Goal: Task Accomplishment & Management: Complete application form

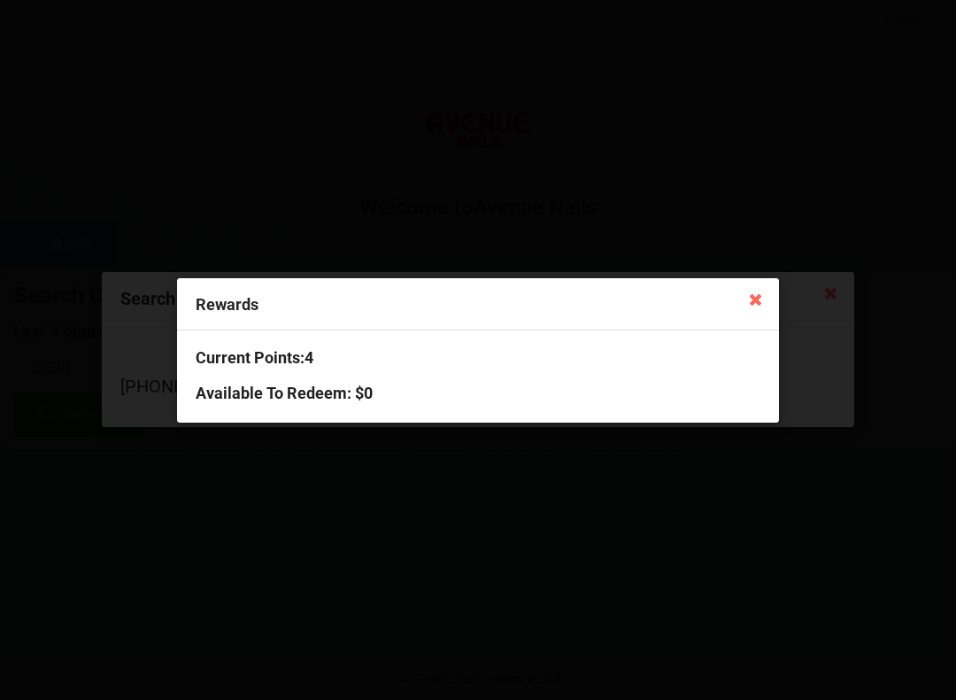
scroll to position [-19, 0]
click at [768, 301] on icon at bounding box center [756, 298] width 28 height 28
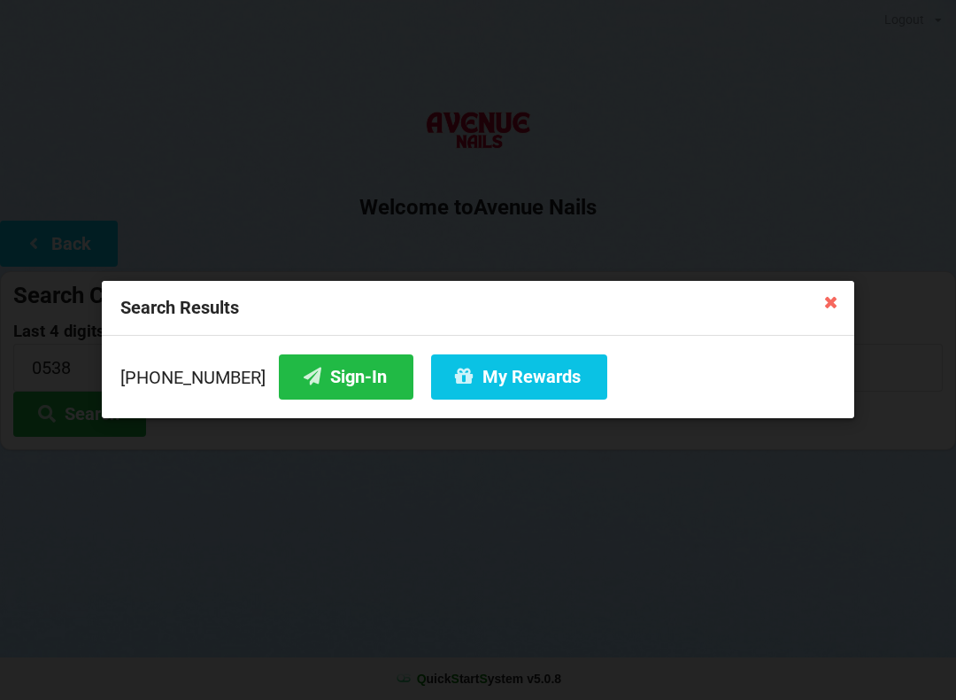
click at [313, 363] on button "Sign-In" at bounding box center [346, 376] width 135 height 45
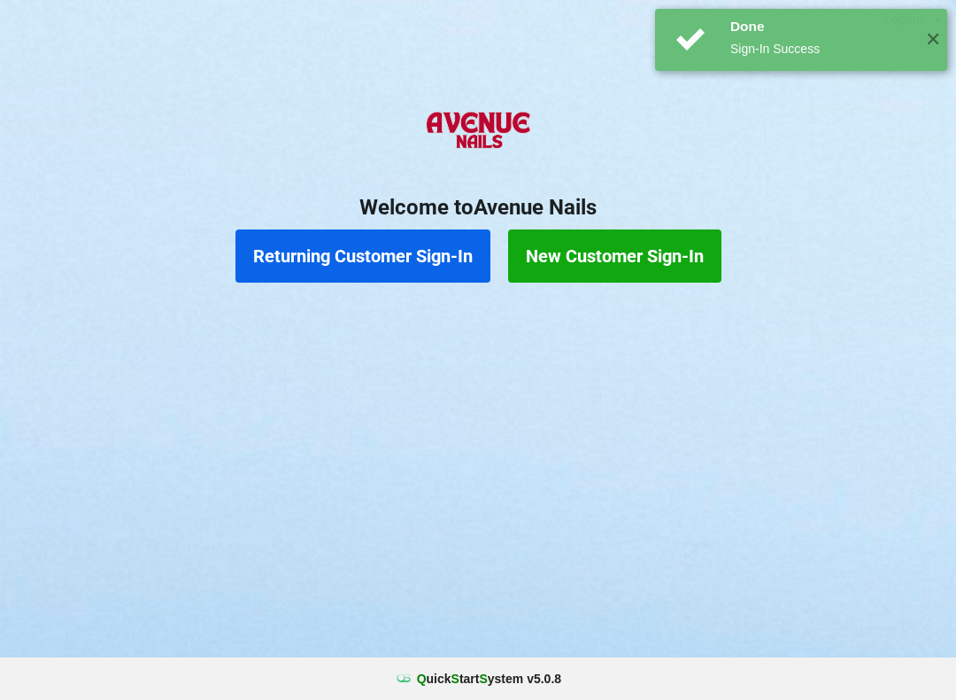
click at [614, 270] on button "New Customer Sign-In" at bounding box center [614, 255] width 213 height 53
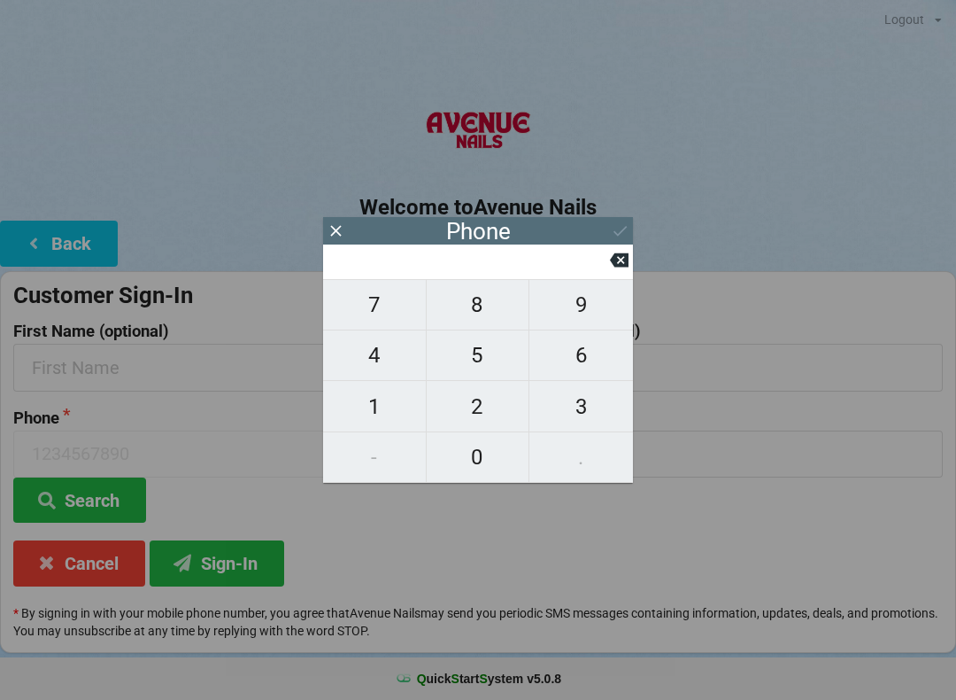
click at [584, 401] on span "3" at bounding box center [582, 406] width 104 height 37
type input "3"
click at [479, 409] on span "2" at bounding box center [478, 406] width 103 height 37
type input "32"
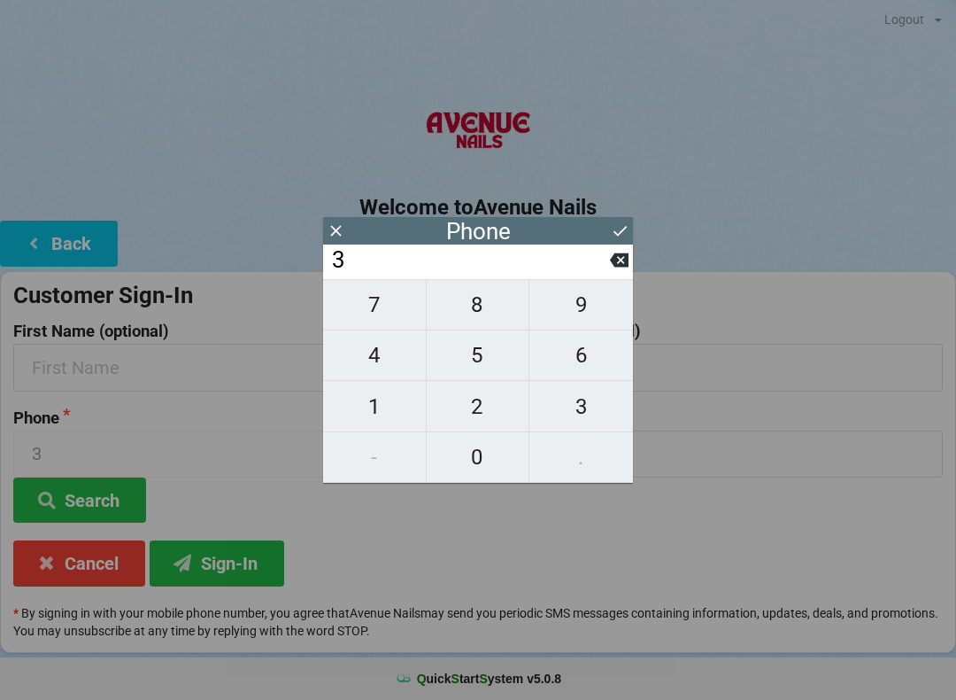
type input "32"
click at [380, 413] on span "1" at bounding box center [374, 406] width 103 height 37
type input "321"
click at [571, 361] on span "6" at bounding box center [582, 354] width 104 height 37
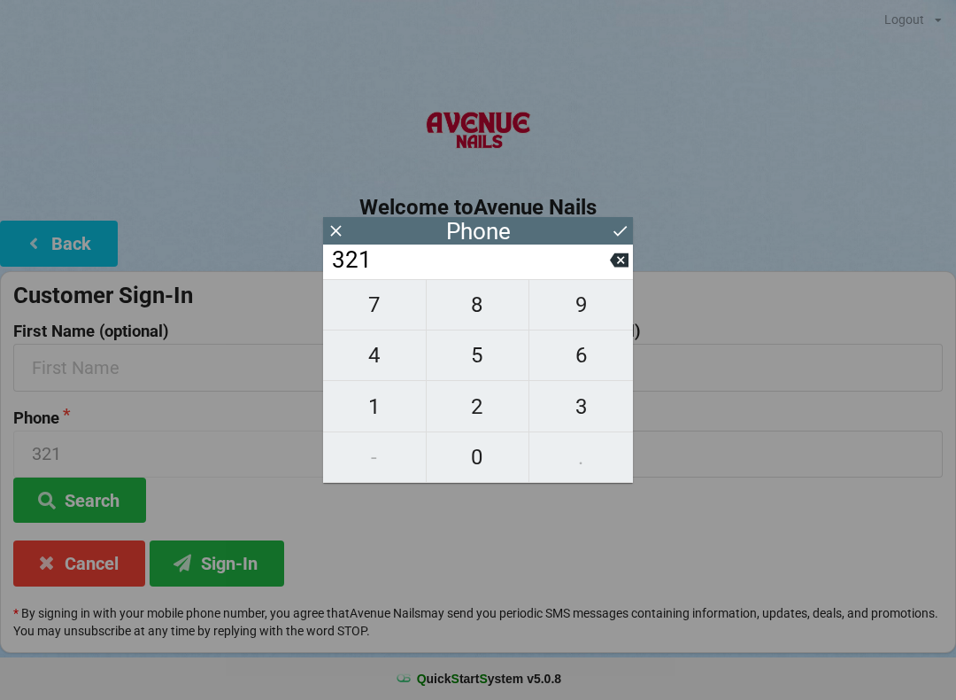
type input "3216"
click at [484, 321] on span "8" at bounding box center [478, 304] width 103 height 37
type input "32168"
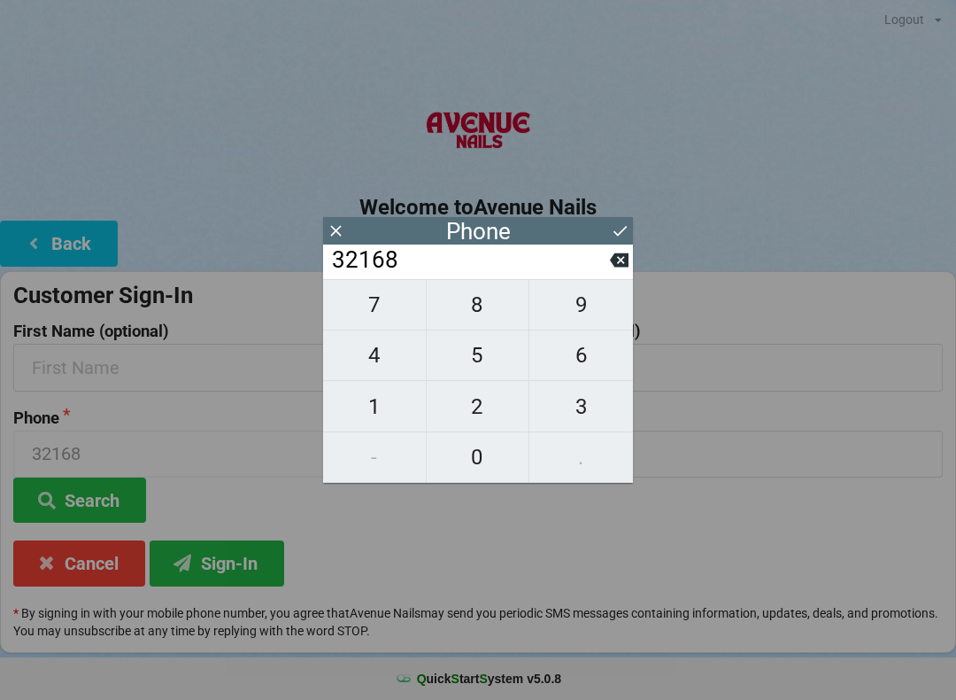
click at [612, 267] on icon at bounding box center [619, 260] width 19 height 14
click at [485, 398] on span "2" at bounding box center [478, 406] width 103 height 37
type input "32162"
click at [589, 359] on span "6" at bounding box center [582, 354] width 104 height 37
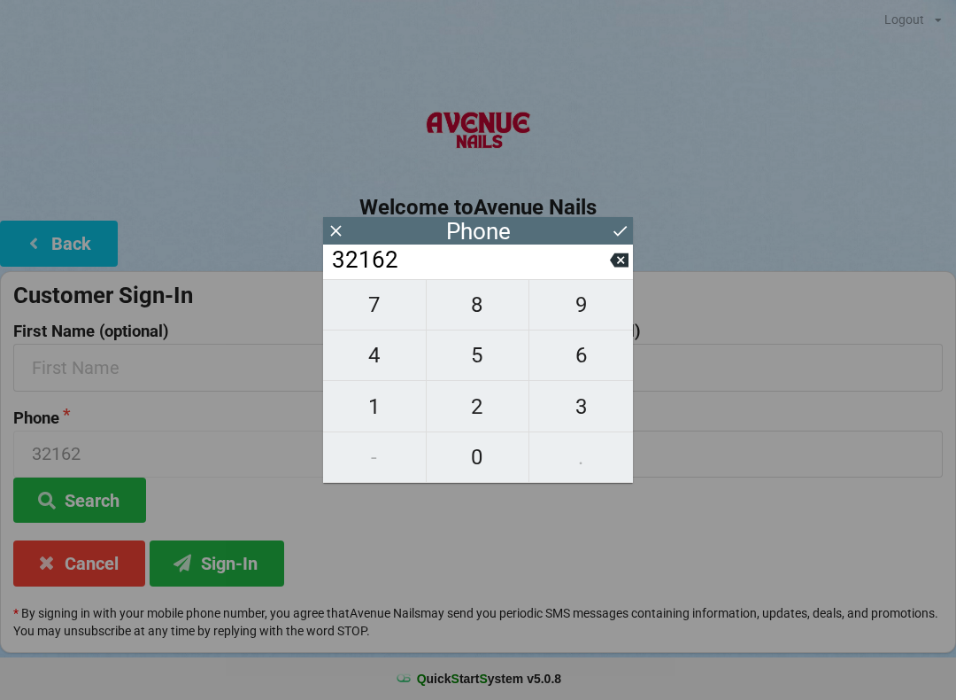
type input "321626"
click at [375, 358] on span "4" at bounding box center [374, 354] width 103 height 37
type input "3216264"
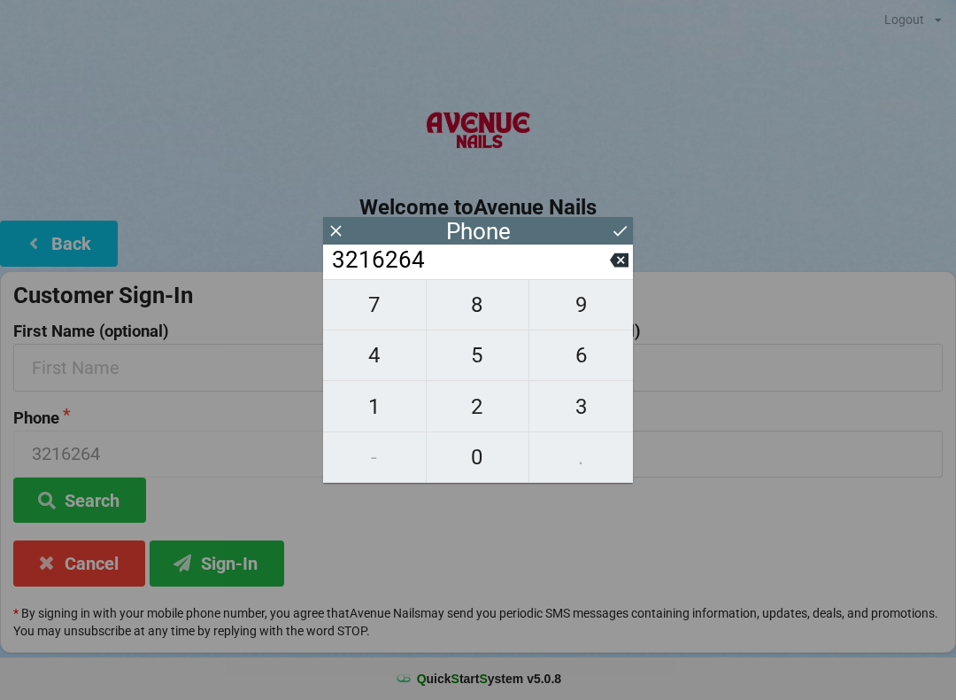
click at [570, 410] on span "3" at bounding box center [582, 406] width 104 height 37
type input "32162643"
click at [367, 422] on span "1" at bounding box center [374, 406] width 103 height 37
type input "321626431"
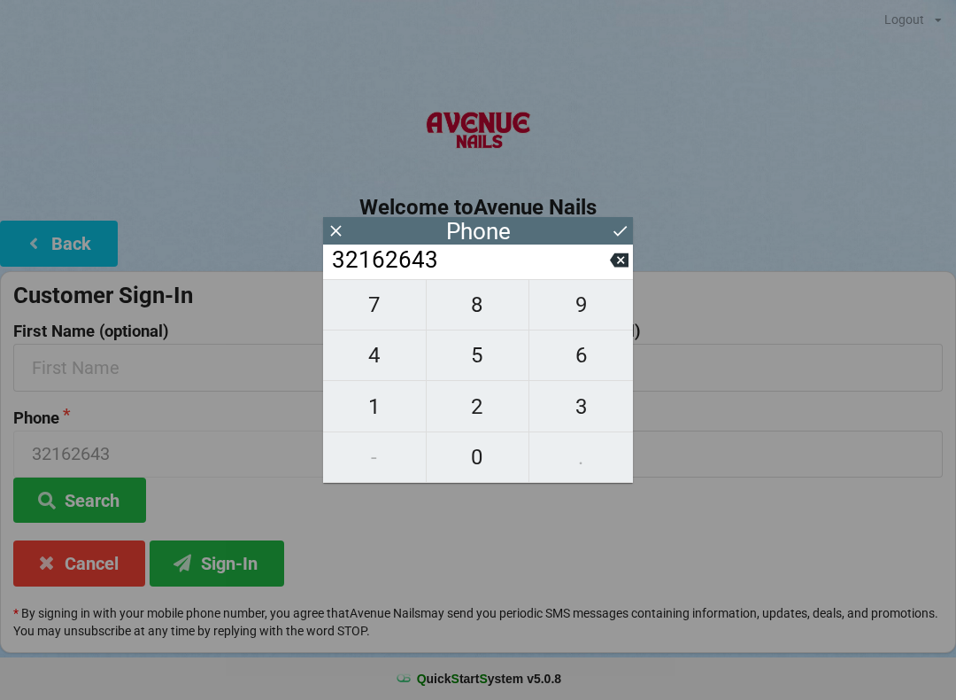
type input "321626431"
click at [486, 357] on span "5" at bounding box center [478, 354] width 103 height 37
type input "3216264315"
click at [611, 234] on icon at bounding box center [620, 230] width 19 height 19
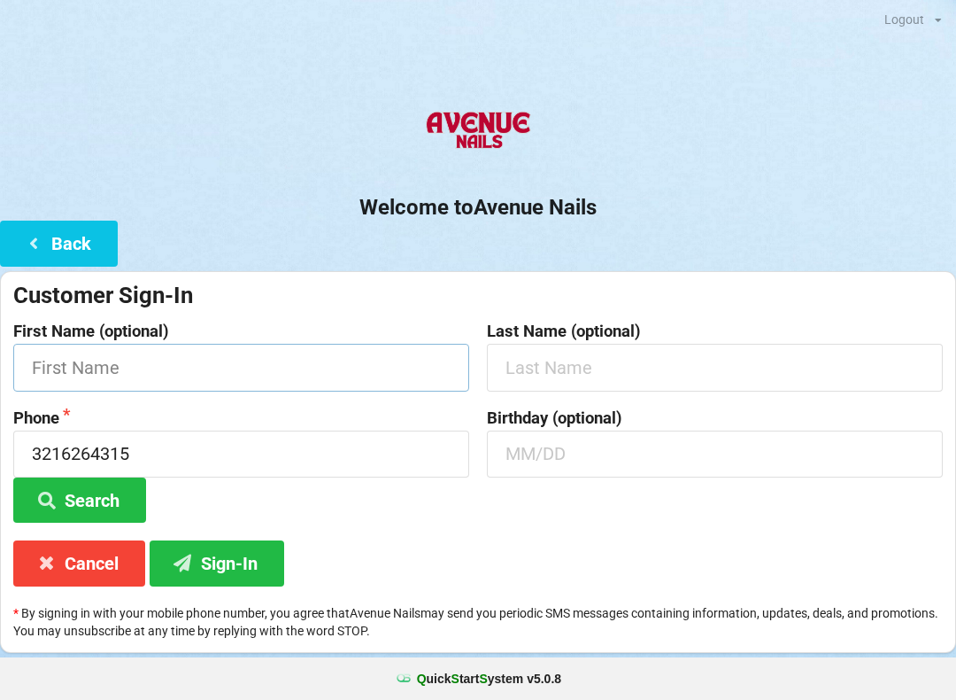
click at [372, 351] on input "text" at bounding box center [241, 367] width 456 height 47
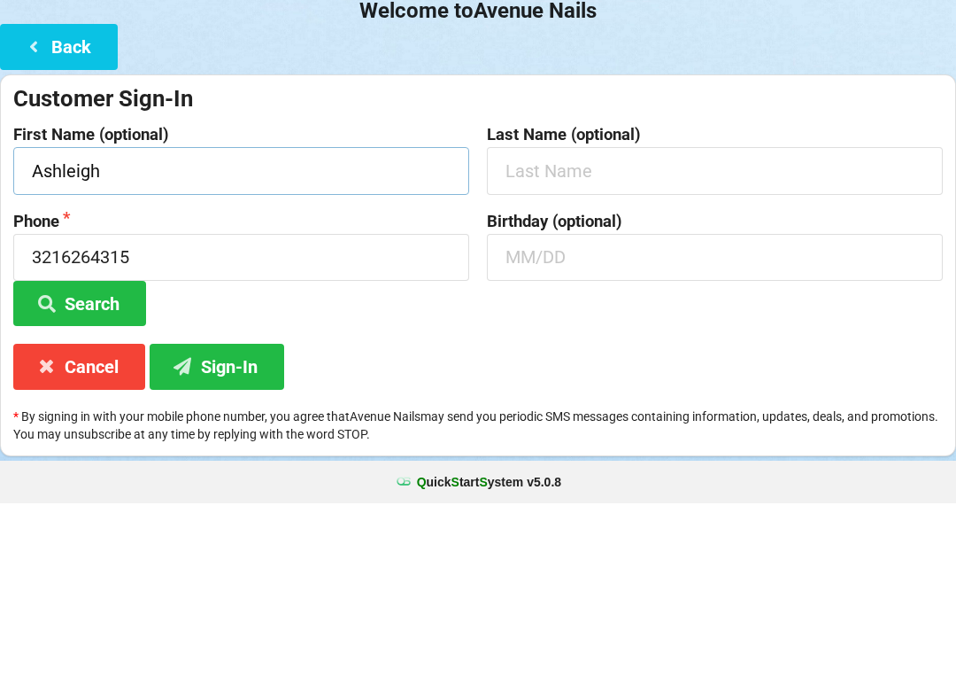
type input "Ashleigh"
click at [630, 344] on input "text" at bounding box center [715, 367] width 456 height 47
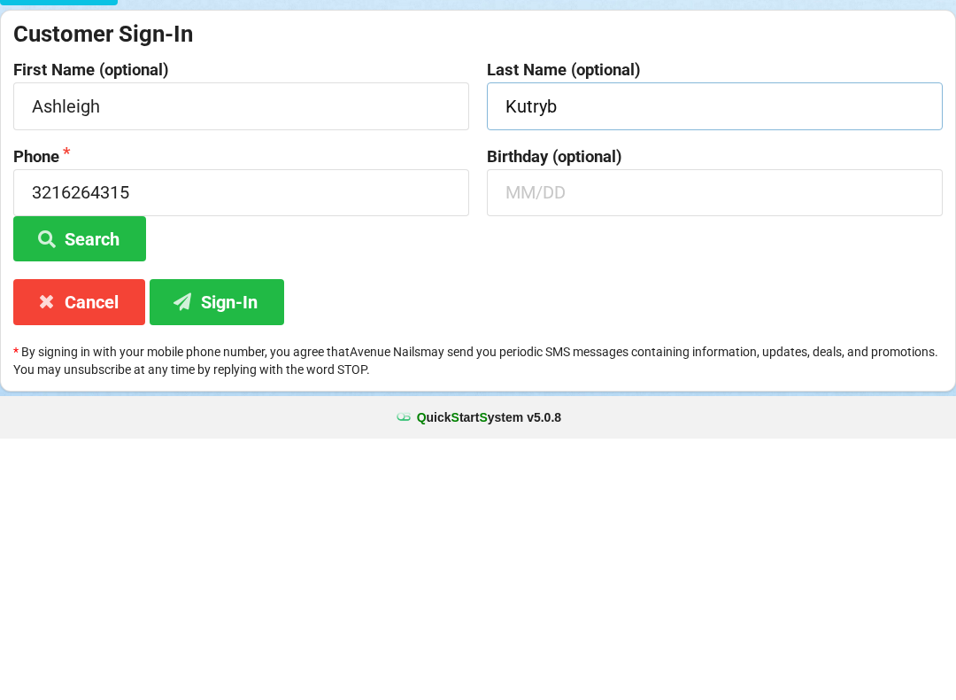
type input "Kutryb"
click at [621, 430] on input "text" at bounding box center [715, 453] width 456 height 47
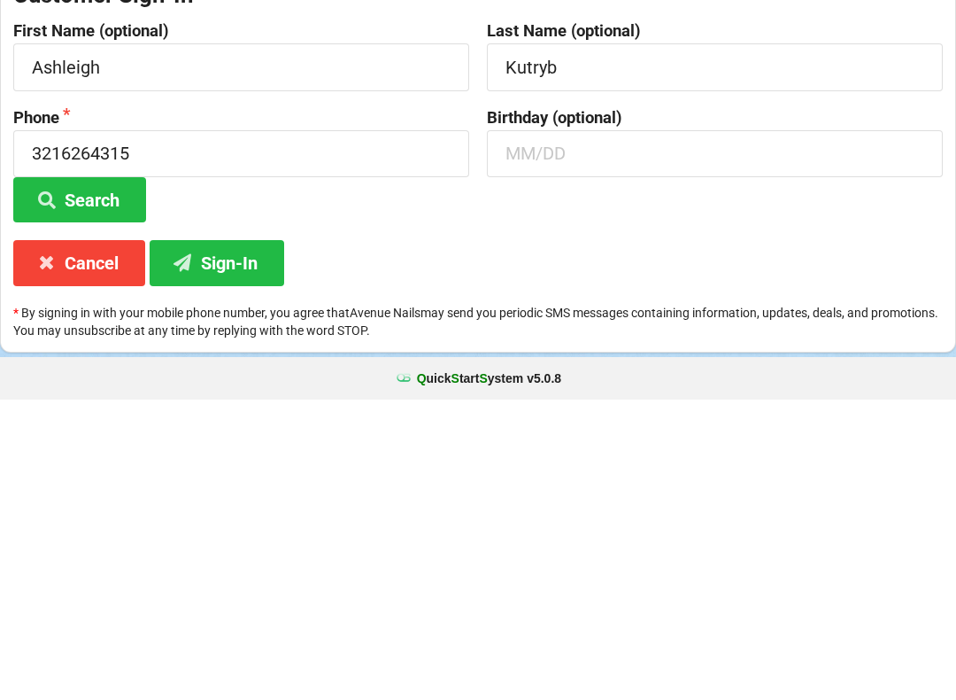
click at [239, 540] on button "Sign-In" at bounding box center [217, 562] width 135 height 45
